Goal: Transaction & Acquisition: Purchase product/service

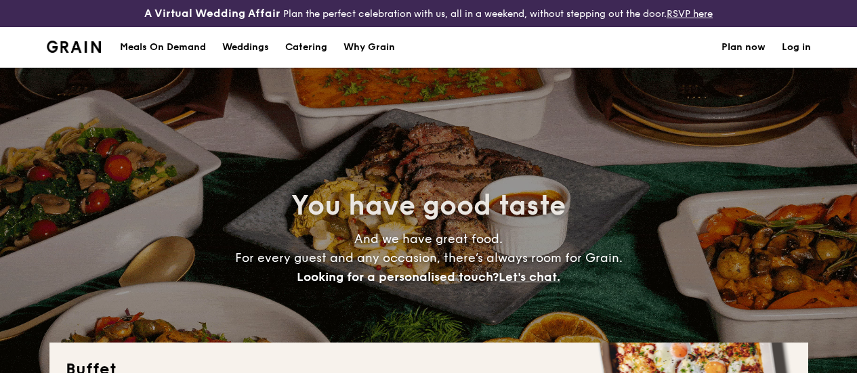
select select
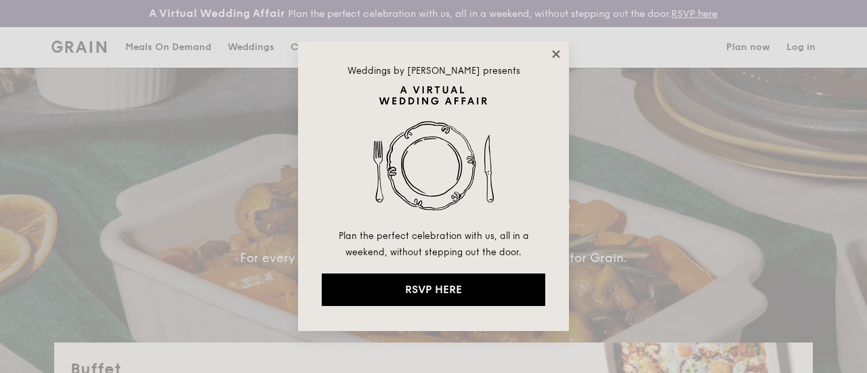
click at [554, 55] on icon at bounding box center [555, 53] width 7 height 7
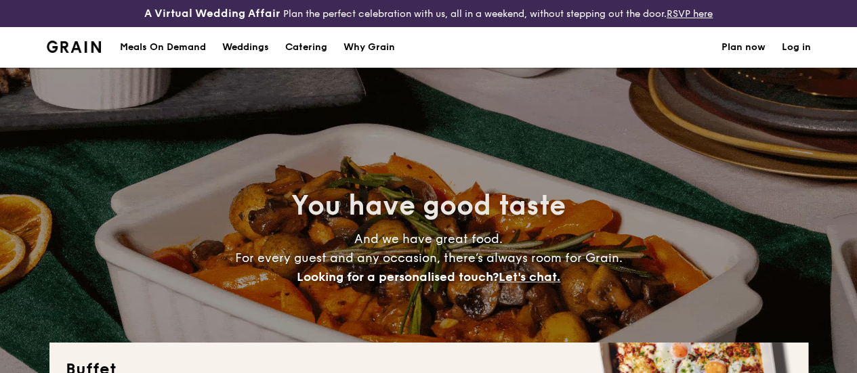
click at [158, 60] on div "Meals On Demand" at bounding box center [163, 47] width 86 height 41
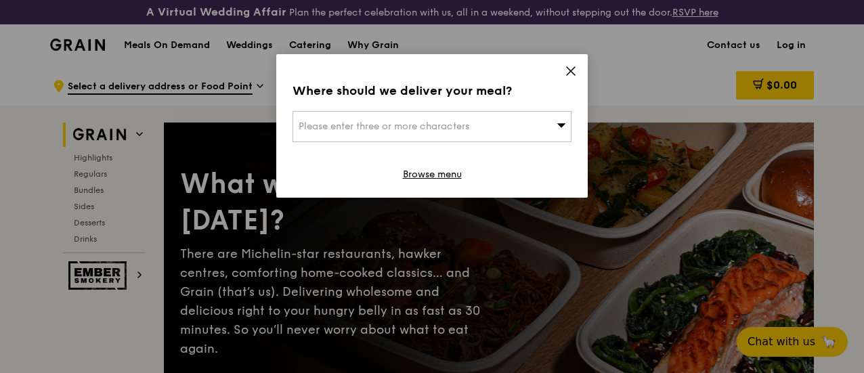
click at [570, 68] on icon at bounding box center [571, 71] width 12 height 12
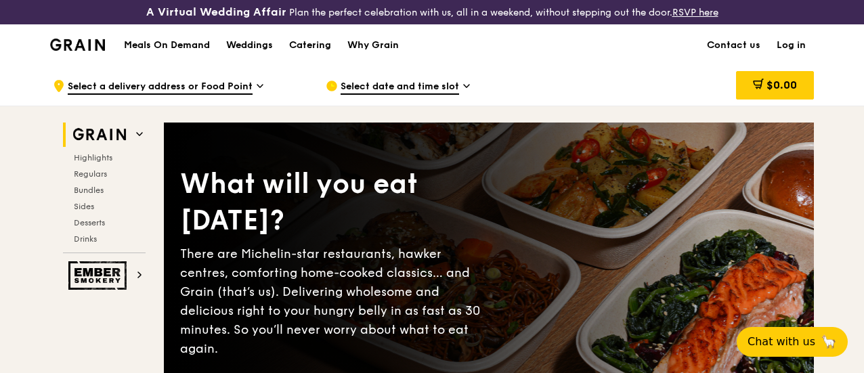
scroll to position [68, 0]
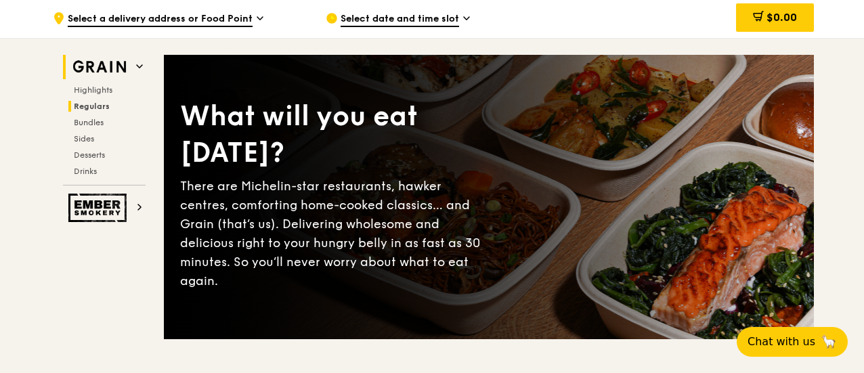
click at [100, 111] on span "Regulars" at bounding box center [92, 106] width 36 height 9
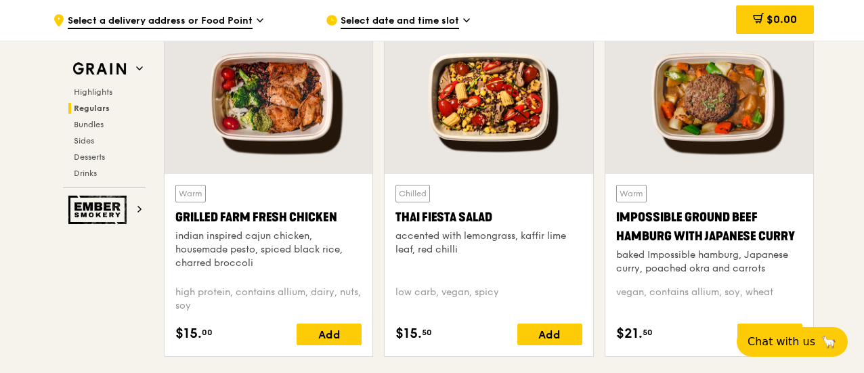
scroll to position [1589, 0]
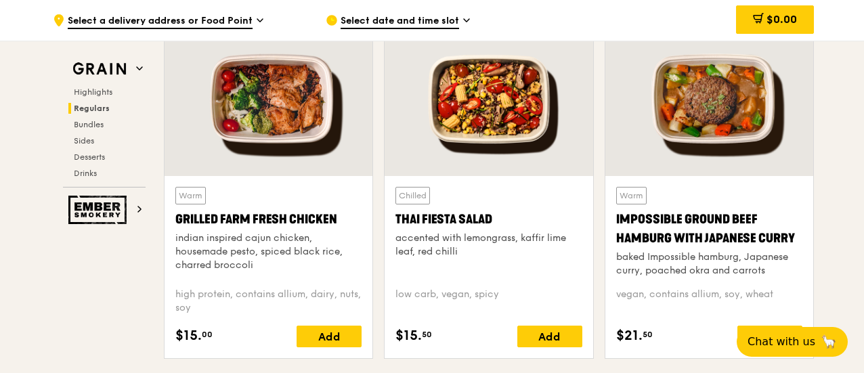
click at [273, 122] on div at bounding box center [269, 99] width 208 height 154
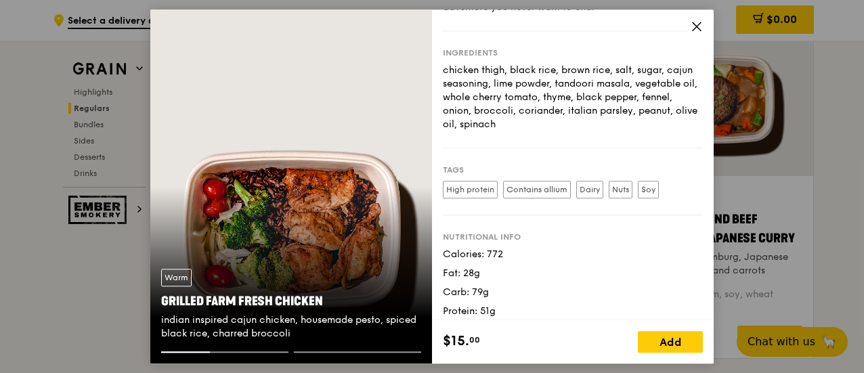
scroll to position [135, 0]
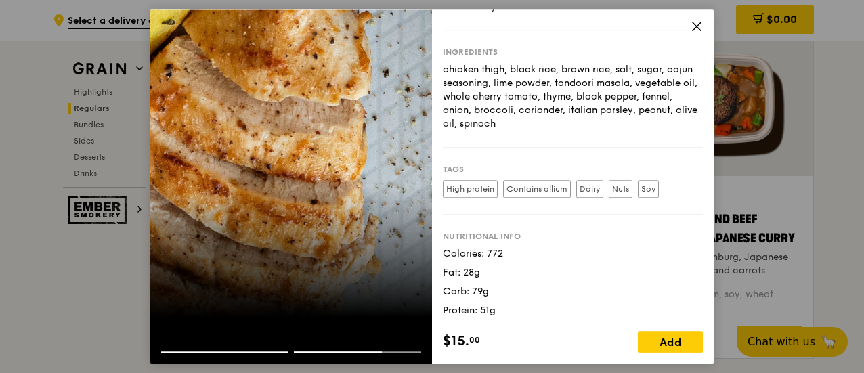
click at [695, 26] on icon at bounding box center [697, 26] width 12 height 12
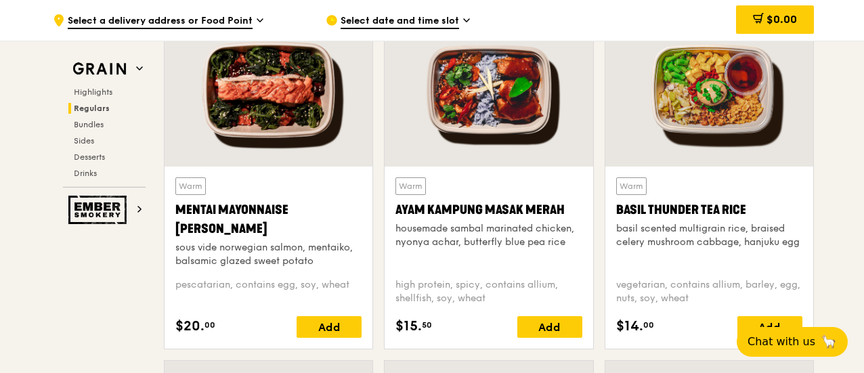
scroll to position [1589, 0]
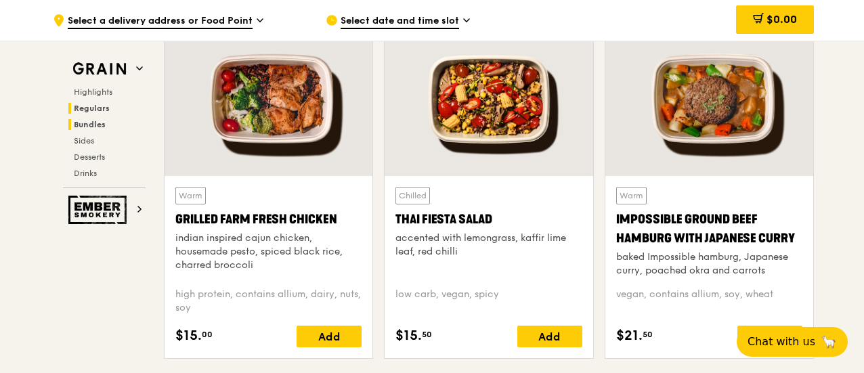
click at [85, 123] on span "Bundles" at bounding box center [90, 124] width 32 height 9
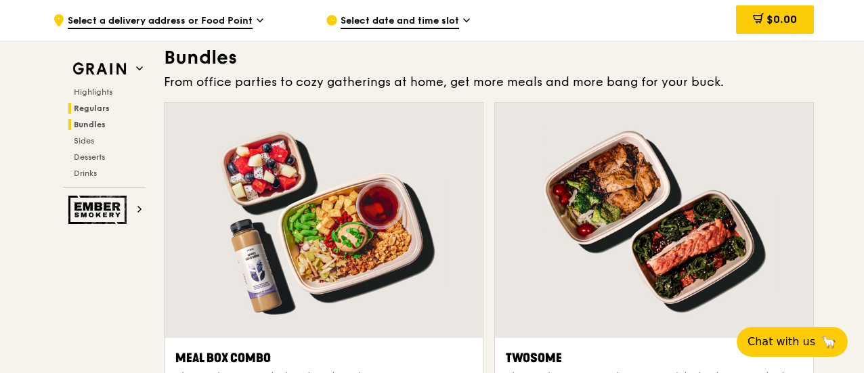
scroll to position [1969, 0]
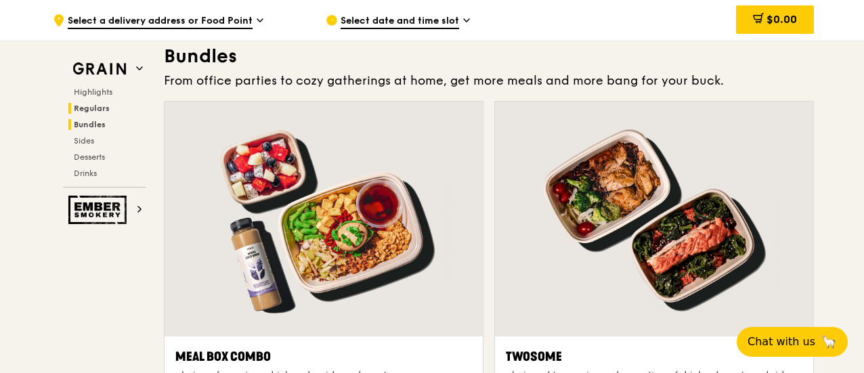
click at [95, 106] on span "Regulars" at bounding box center [92, 108] width 36 height 9
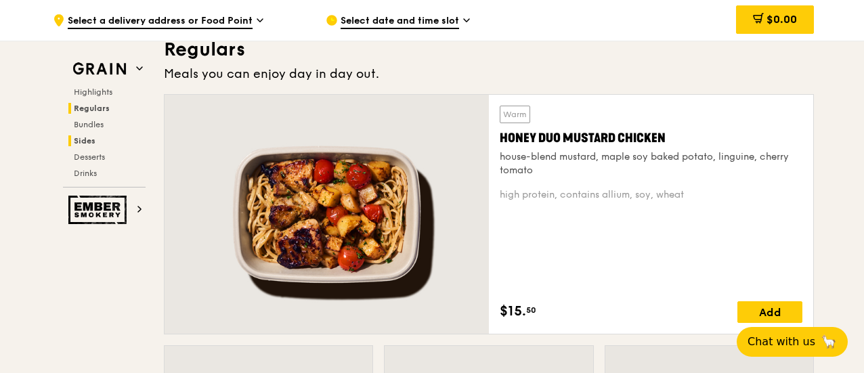
scroll to position [912, 0]
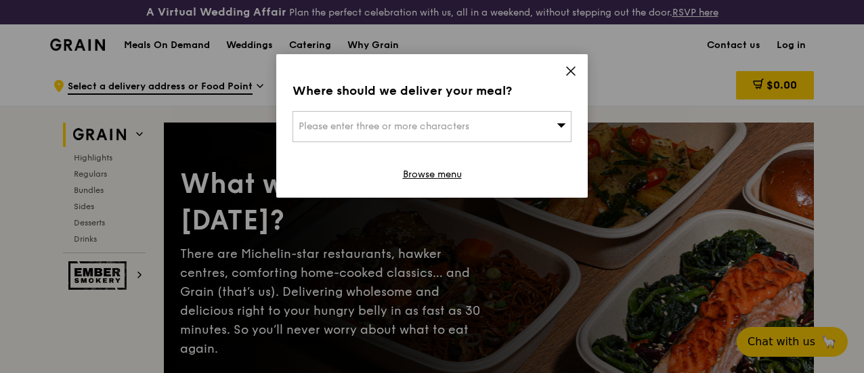
click at [572, 74] on icon at bounding box center [571, 71] width 12 height 12
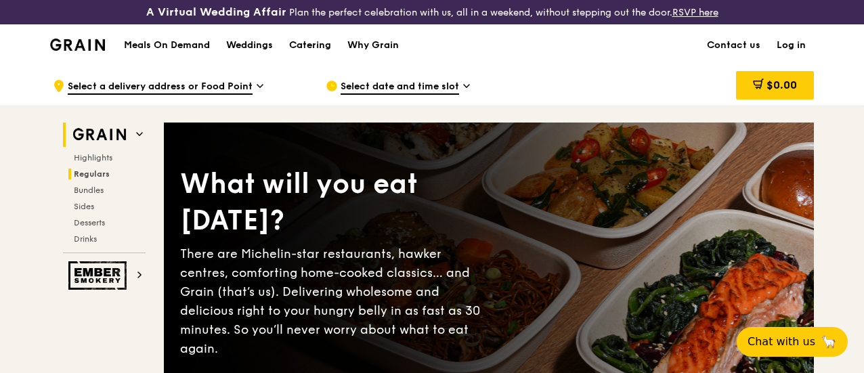
click at [107, 179] on span "Regulars" at bounding box center [92, 173] width 36 height 9
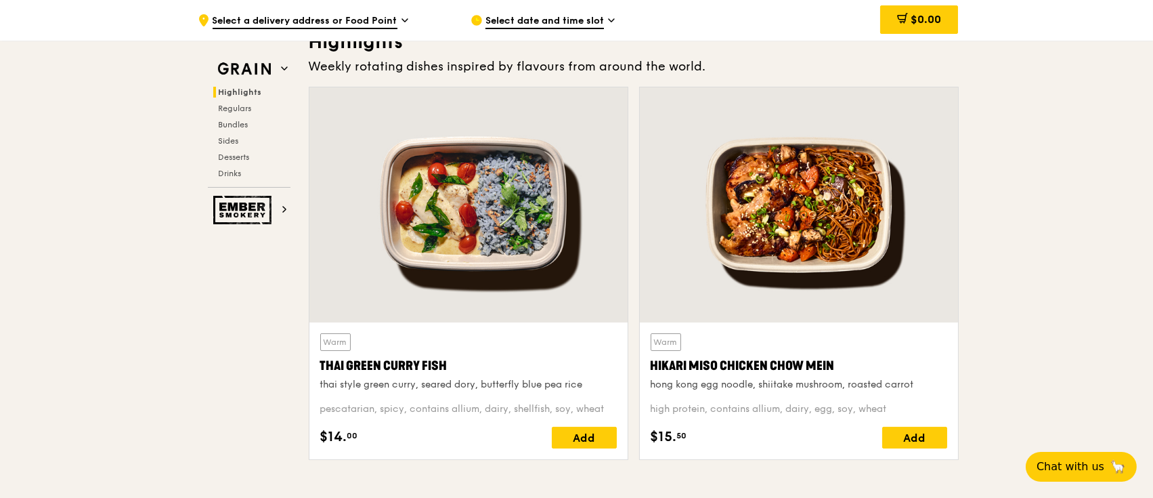
scroll to position [395, 0]
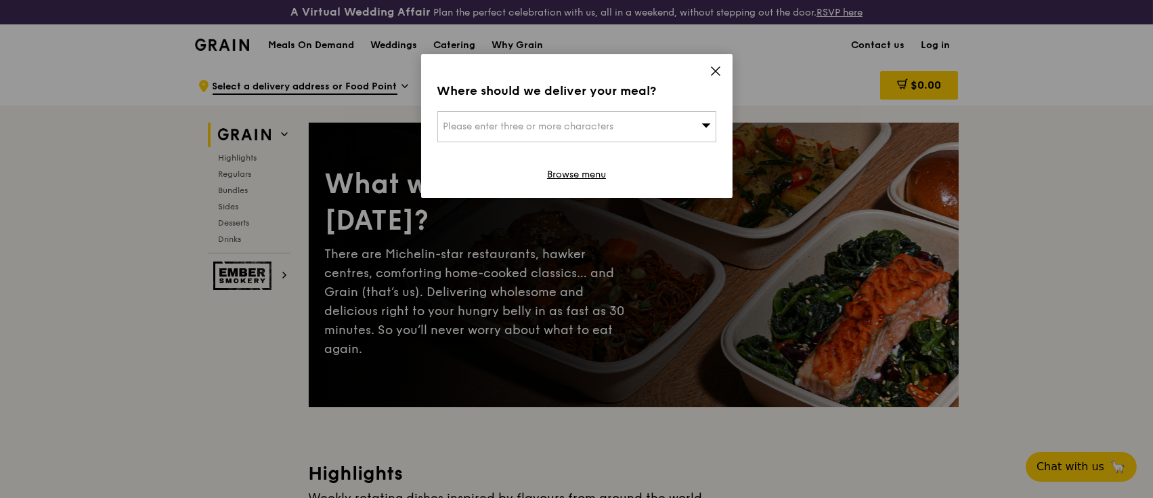
click at [708, 126] on icon at bounding box center [706, 125] width 9 height 4
click at [721, 71] on icon at bounding box center [716, 71] width 12 height 12
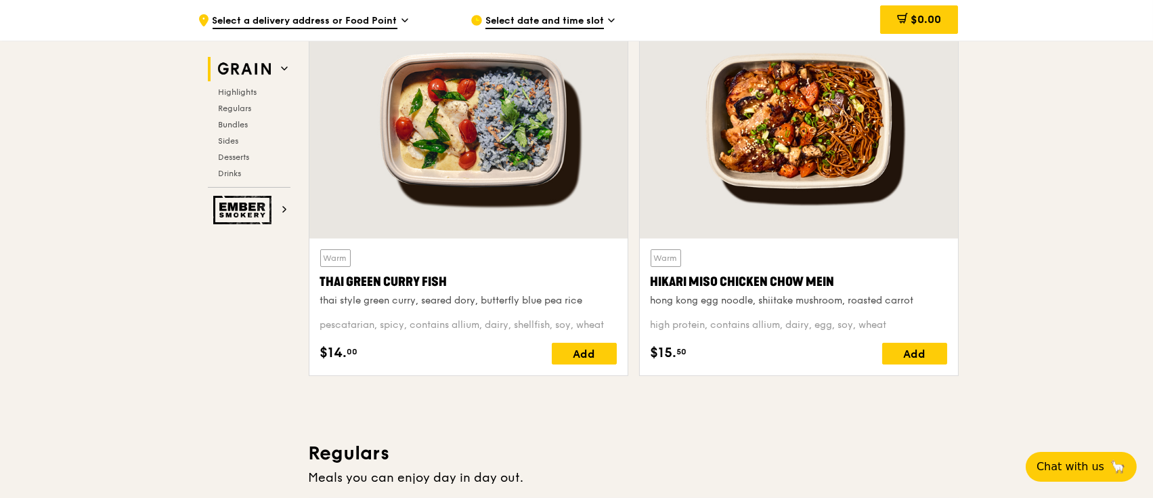
scroll to position [542, 0]
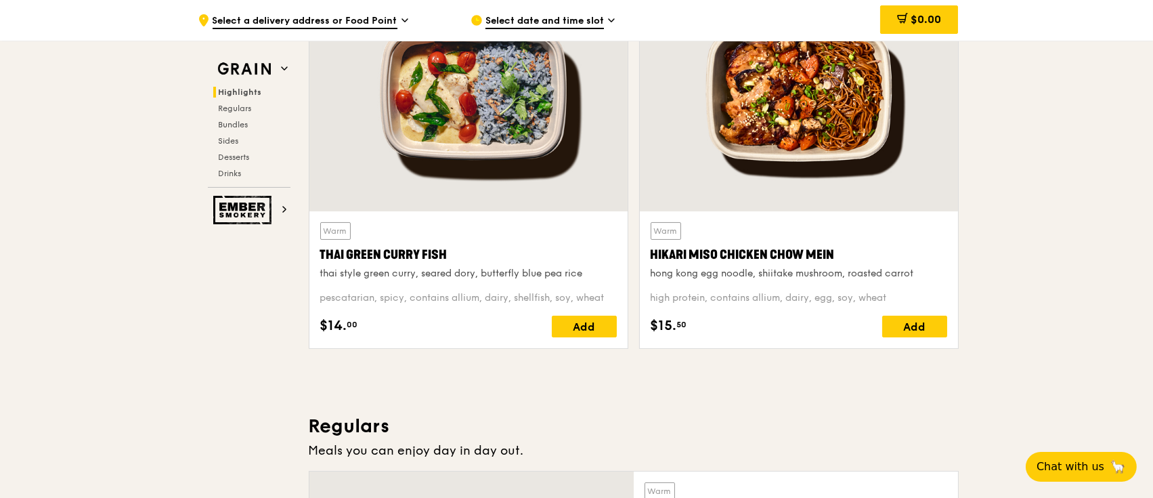
click at [899, 12] on div "$0.00" at bounding box center [919, 19] width 78 height 28
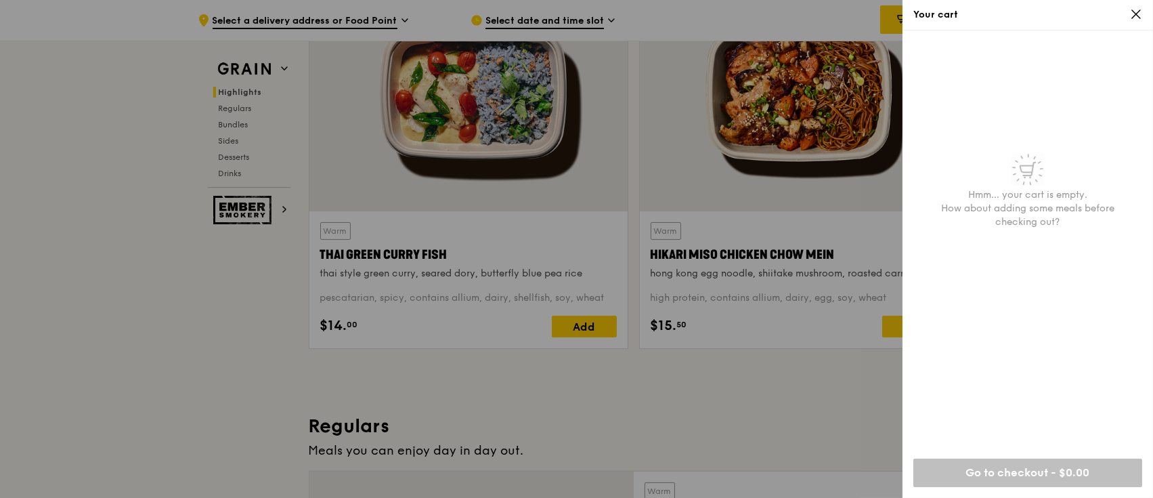
click at [1141, 8] on div "Your cart" at bounding box center [1028, 15] width 251 height 30
click at [1137, 11] on icon at bounding box center [1136, 14] width 12 height 12
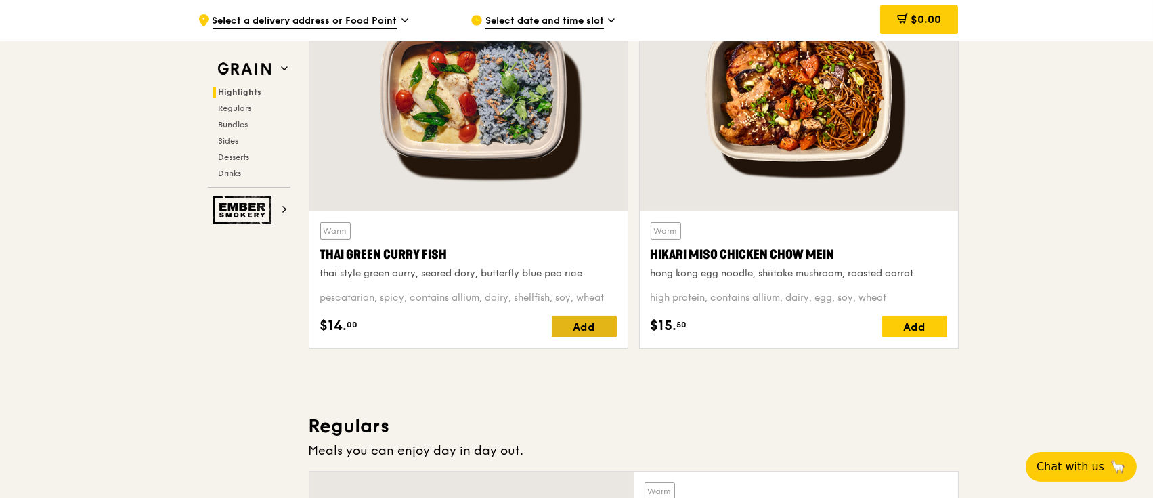
click at [580, 330] on div "Add" at bounding box center [584, 327] width 65 height 22
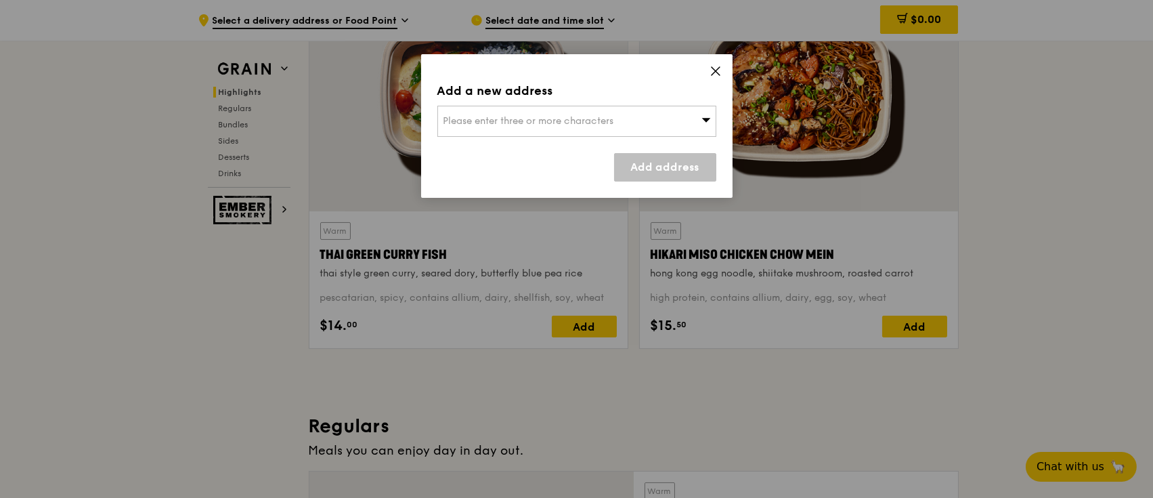
click at [656, 121] on div "Please enter three or more characters" at bounding box center [576, 121] width 279 height 31
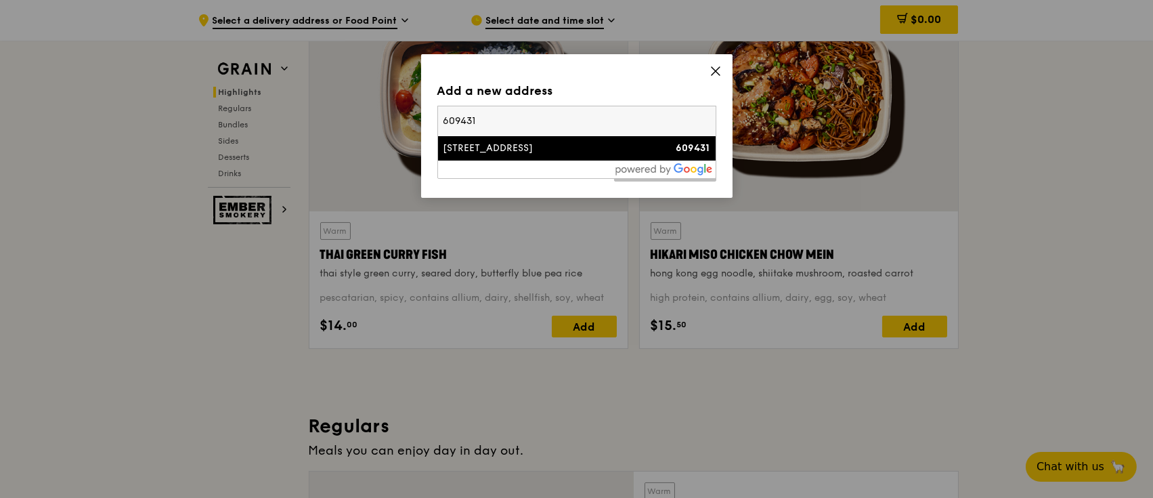
type input "609431"
click at [617, 148] on div "9 Jurong Town Hall Road" at bounding box center [544, 149] width 200 height 14
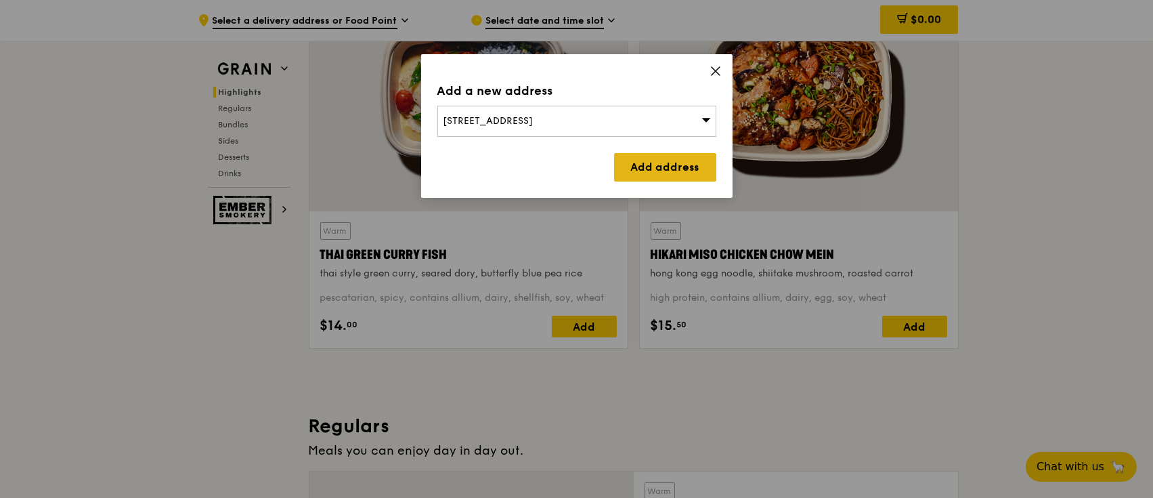
click at [660, 162] on link "Add address" at bounding box center [665, 167] width 102 height 28
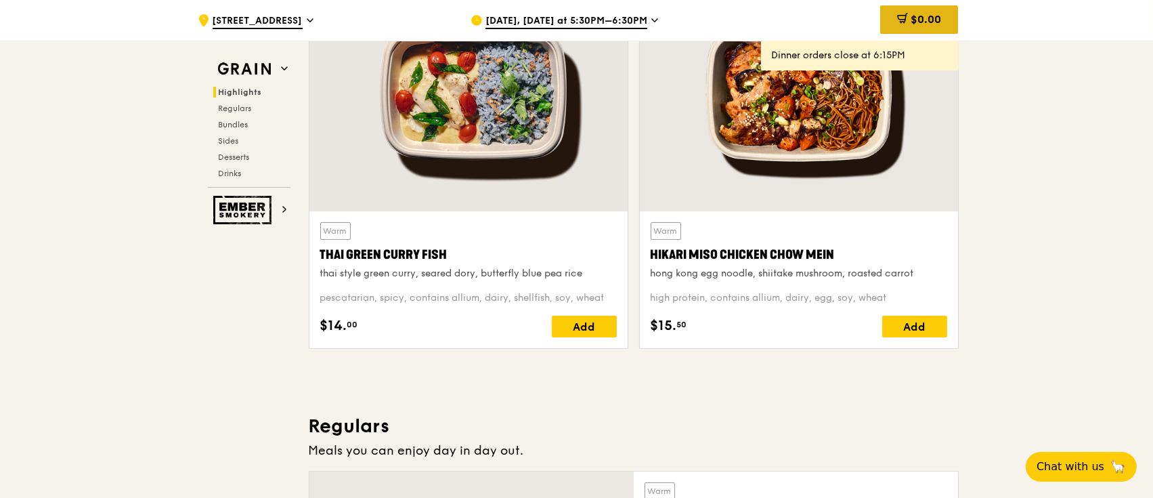
click at [944, 24] on div "$0.00" at bounding box center [919, 19] width 78 height 28
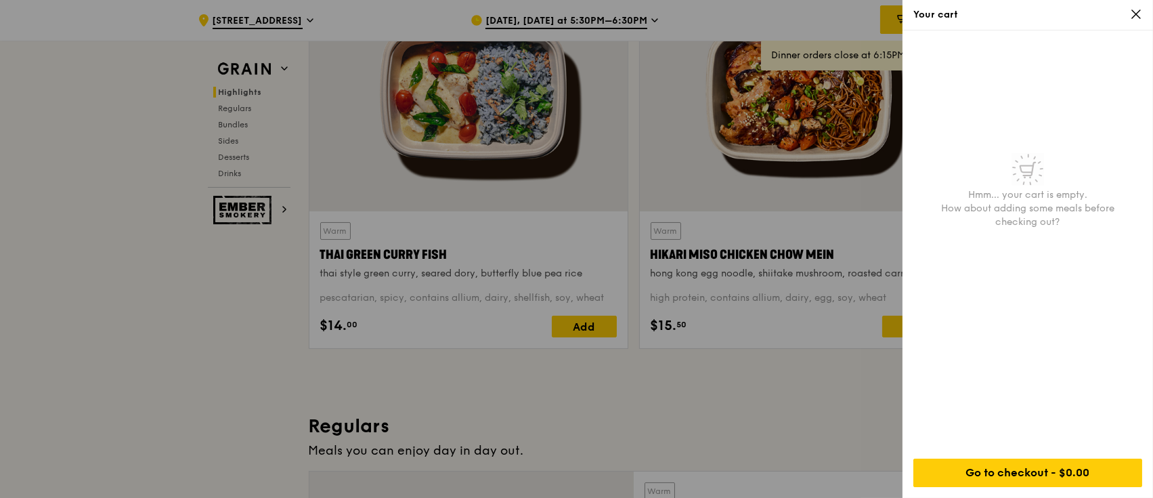
click at [735, 419] on div at bounding box center [576, 249] width 1153 height 498
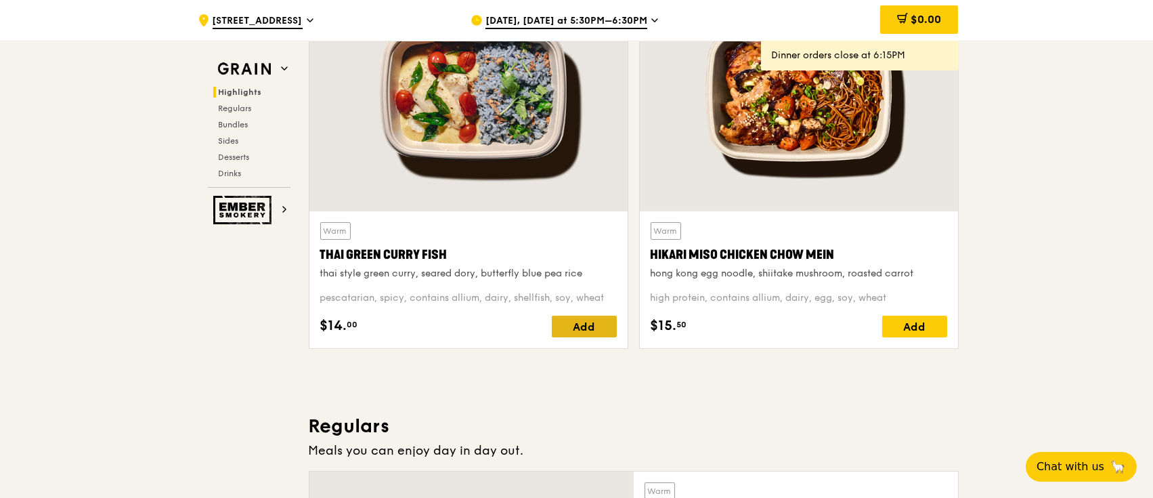
click at [565, 328] on div "Add" at bounding box center [584, 327] width 65 height 22
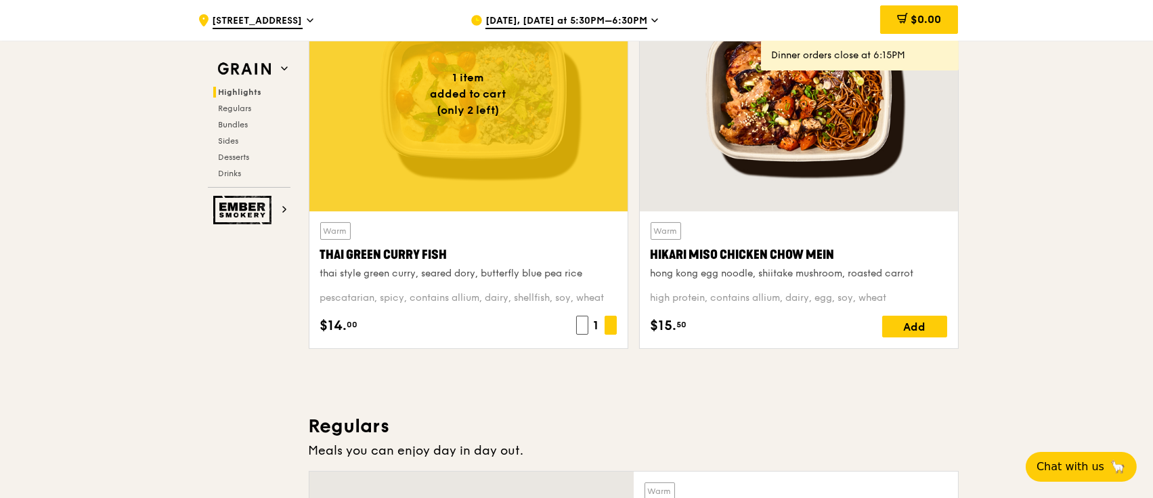
click at [565, 328] on div "$14. 00 1" at bounding box center [468, 327] width 297 height 22
click at [565, 328] on div "1" at bounding box center [587, 327] width 60 height 22
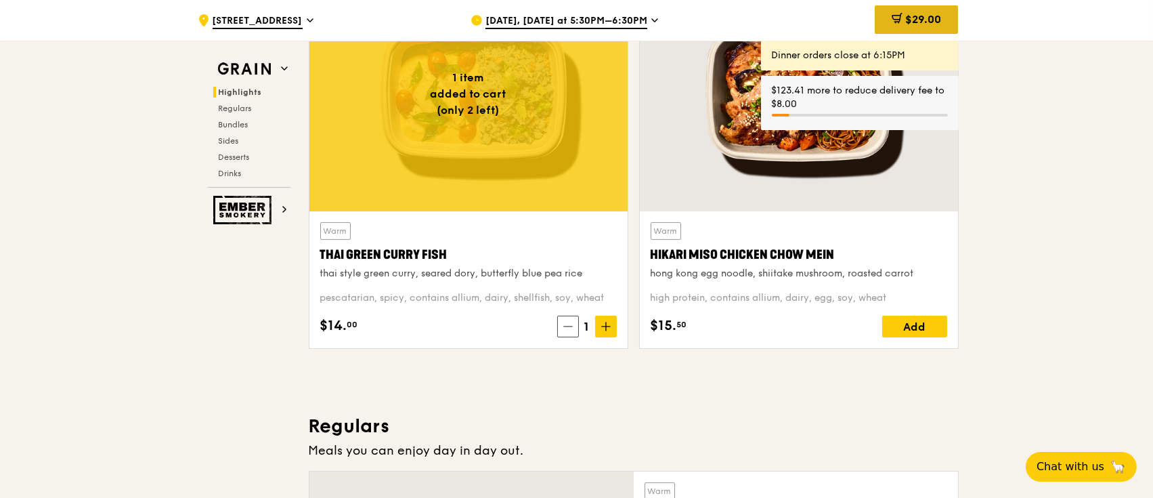
click at [926, 18] on span "$29.00" at bounding box center [923, 19] width 36 height 13
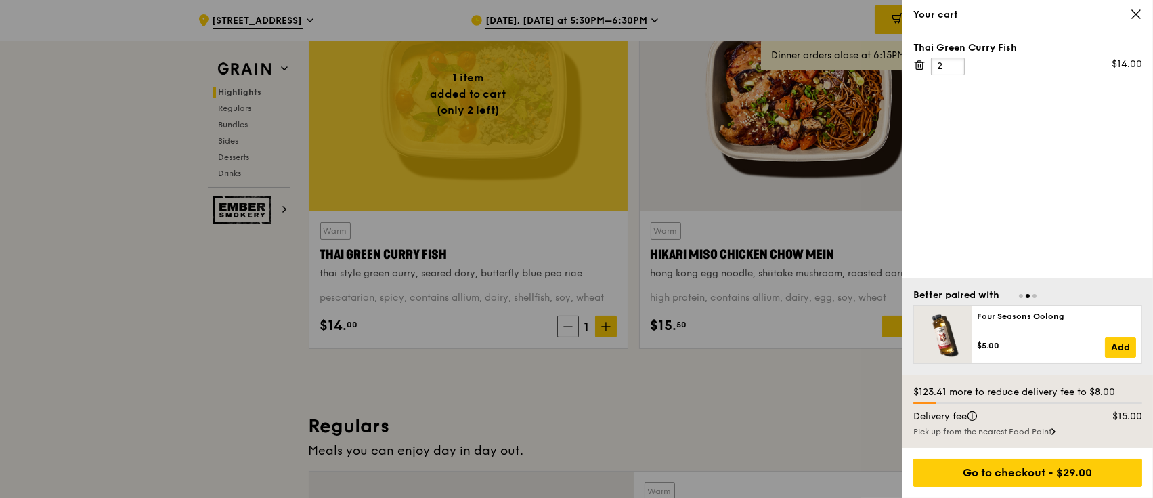
click at [951, 62] on input "2" at bounding box center [948, 67] width 34 height 18
click at [951, 62] on input "3" at bounding box center [948, 67] width 34 height 18
click at [951, 62] on input "4" at bounding box center [948, 67] width 34 height 18
click at [951, 62] on input "5" at bounding box center [948, 67] width 34 height 18
click at [951, 62] on input "6" at bounding box center [948, 67] width 34 height 18
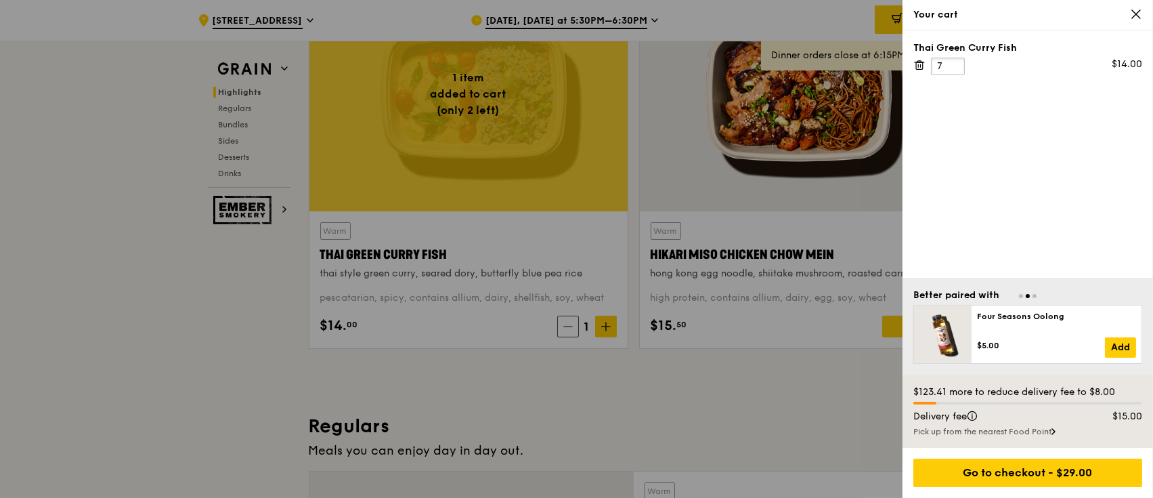
click at [951, 62] on input "7" at bounding box center [948, 67] width 34 height 18
click at [951, 62] on input "8" at bounding box center [948, 67] width 34 height 18
click at [951, 62] on input "9" at bounding box center [948, 67] width 34 height 18
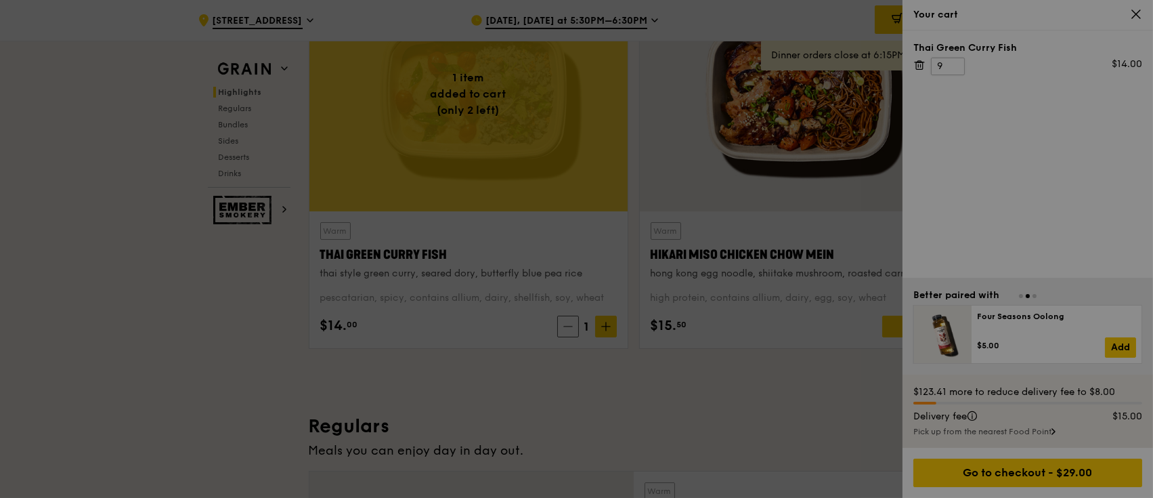
click at [951, 62] on div at bounding box center [576, 249] width 1153 height 498
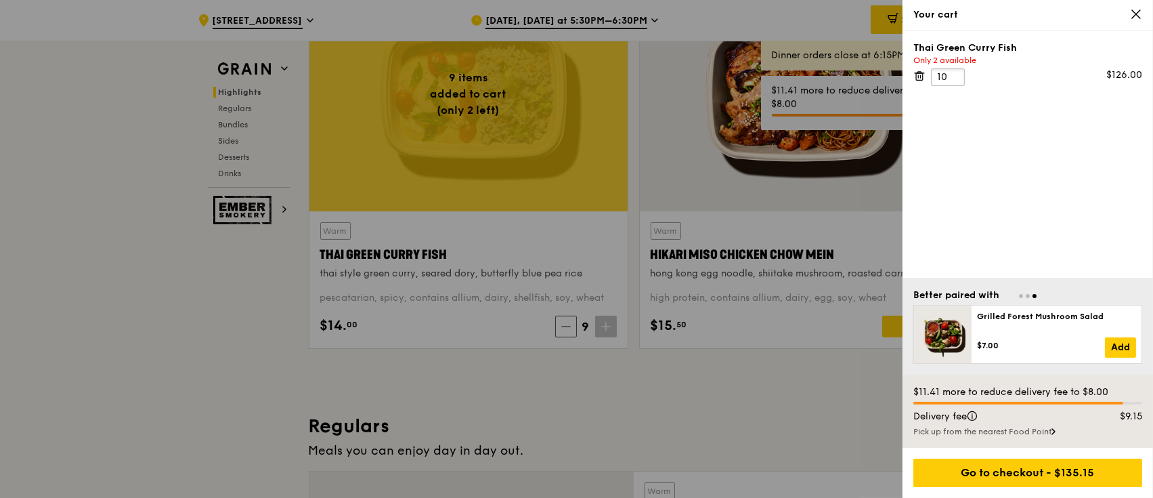
click at [954, 72] on input "10" at bounding box center [948, 77] width 34 height 18
click at [954, 72] on input "11" at bounding box center [948, 77] width 34 height 18
type input "12"
click at [954, 72] on input "12" at bounding box center [948, 77] width 34 height 18
click at [1042, 175] on div "Thai Green Curry Fish Only 2 available 12 $168.00" at bounding box center [1028, 153] width 251 height 247
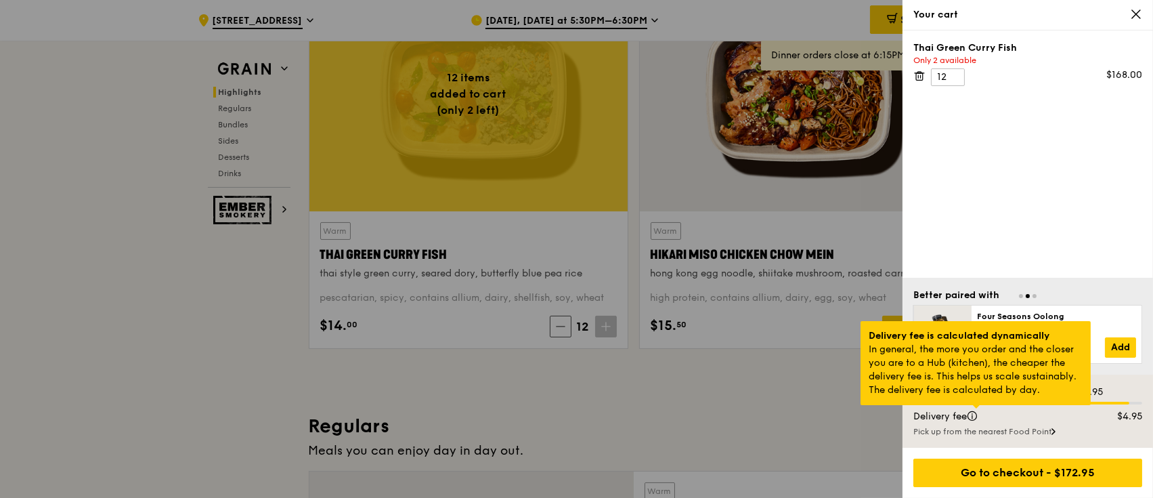
click at [975, 408] on div at bounding box center [976, 406] width 7 height 3
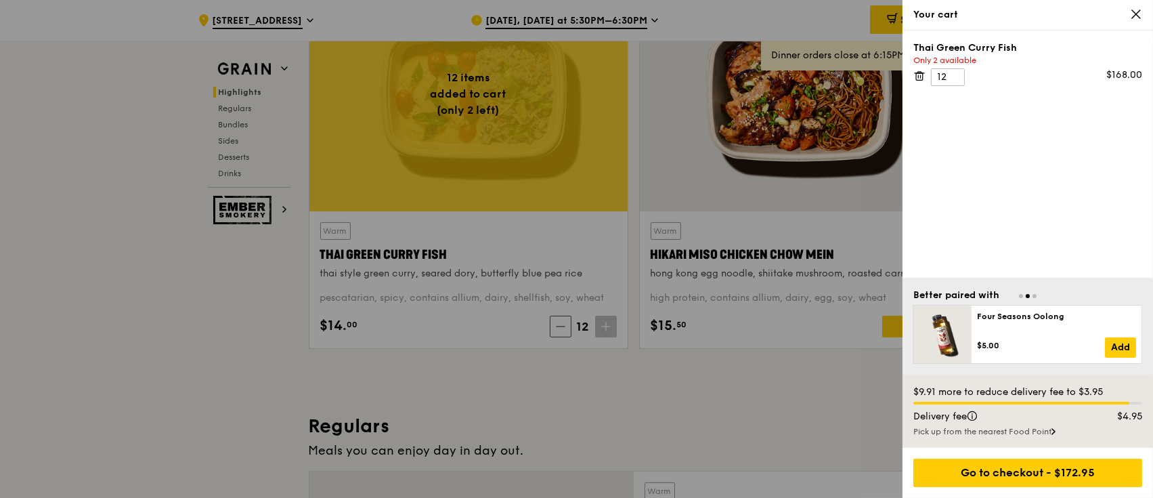
click at [748, 440] on div at bounding box center [576, 249] width 1153 height 498
